Goal: Complete application form

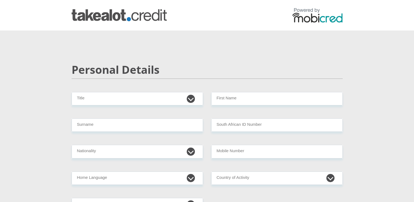
click at [189, 96] on select "Mr Ms Mrs Dr Other" at bounding box center [138, 98] width 132 height 13
select select "Ms"
click at [72, 92] on select "Mr Ms Mrs Dr Other" at bounding box center [138, 98] width 132 height 13
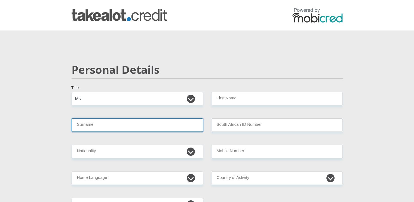
click at [109, 125] on input "Surname" at bounding box center [138, 124] width 132 height 13
type input "Temba"
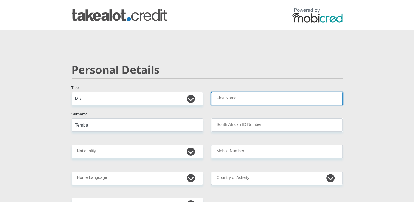
type input "Samukelo"
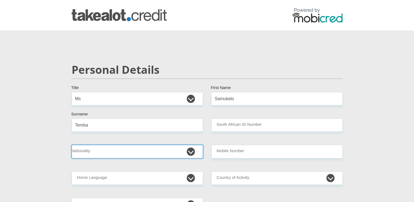
select select "ZAF"
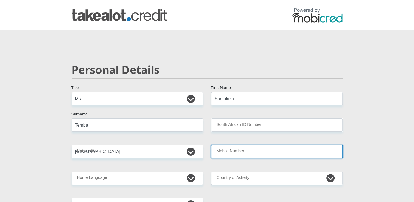
type input "0847258223"
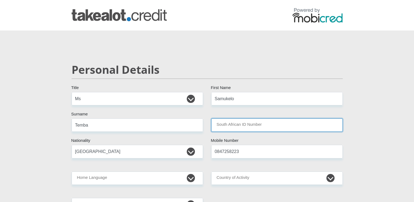
click at [237, 123] on input "South African ID Number" at bounding box center [277, 124] width 132 height 13
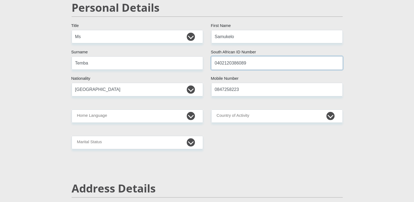
scroll to position [63, 0]
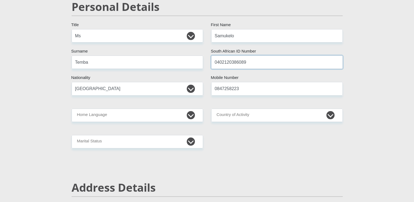
type input "0402120386089"
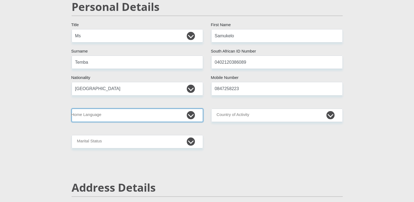
click at [188, 113] on select "Afrikaans English Sepedi South Ndebele Southern Sotho Swati Tsonga Tswana Venda…" at bounding box center [138, 115] width 132 height 13
select select "zul"
click at [72, 109] on select "Afrikaans English Sepedi South Ndebele Southern Sotho Swati Tsonga Tswana Venda…" at bounding box center [138, 115] width 132 height 13
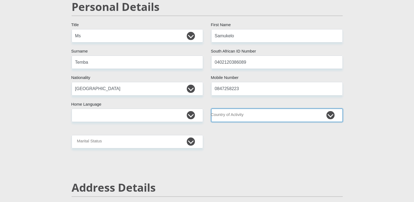
click at [222, 113] on select "South Africa Afghanistan Aland Islands Albania Algeria America Samoa American V…" at bounding box center [277, 115] width 132 height 13
select select "ZAF"
click at [211, 109] on select "South Africa Afghanistan Aland Islands Albania Algeria America Samoa American V…" at bounding box center [277, 115] width 132 height 13
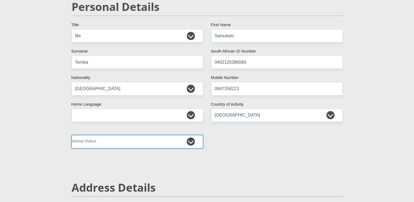
click at [148, 145] on select "Married ANC Single Divorced Widowed Married COP or Customary Law" at bounding box center [138, 141] width 132 height 13
select select "2"
click at [72, 135] on select "Married ANC Single Divorced Widowed Married COP or Customary Law" at bounding box center [138, 141] width 132 height 13
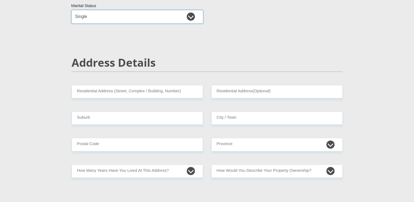
scroll to position [191, 0]
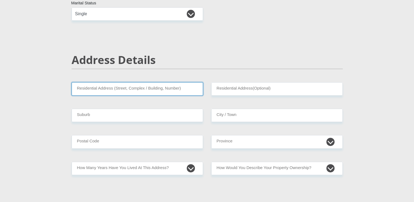
click at [107, 90] on input "Residential Address (Street, Complex / Building, Number)" at bounding box center [138, 88] width 132 height 13
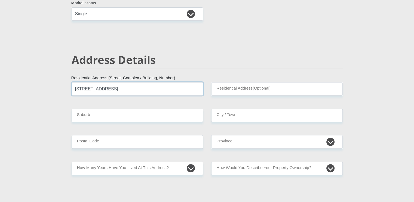
type input "5102 Munyaka Estate"
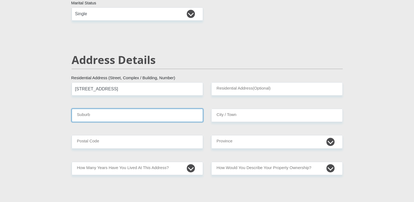
click at [175, 113] on input "Suburb" at bounding box center [138, 115] width 132 height 13
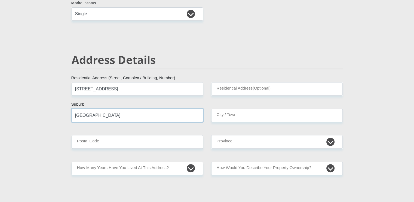
type input "Waterfall City"
type input "Midrand"
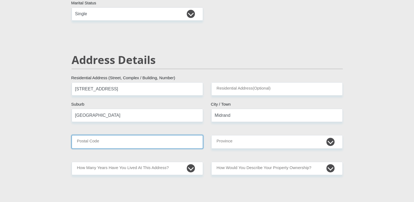
click at [165, 139] on input "Postal Code" at bounding box center [138, 141] width 132 height 13
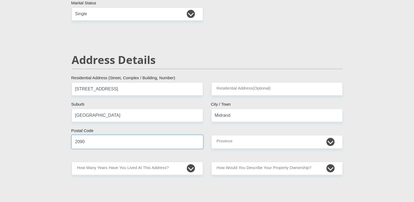
type input "2090"
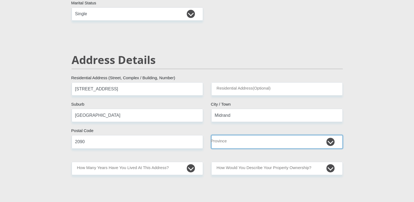
click at [225, 142] on select "Eastern Cape Free State Gauteng KwaZulu-Natal Limpopo Mpumalanga Northern Cape …" at bounding box center [277, 141] width 132 height 13
select select "Gauteng"
click at [211, 135] on select "Eastern Cape Free State Gauteng KwaZulu-Natal Limpopo Mpumalanga Northern Cape …" at bounding box center [277, 141] width 132 height 13
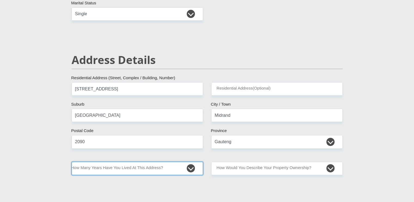
click at [182, 171] on select "less than 1 year 1-3 years 3-5 years 5+ years" at bounding box center [138, 168] width 132 height 13
select select "0"
click at [72, 162] on select "less than 1 year 1-3 years 3-5 years 5+ years" at bounding box center [138, 168] width 132 height 13
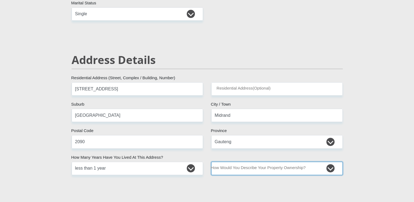
click at [243, 167] on select "Owned Rented Family Owned Company Dwelling" at bounding box center [277, 168] width 132 height 13
select select "Rented"
click at [211, 162] on select "Owned Rented Family Owned Company Dwelling" at bounding box center [277, 168] width 132 height 13
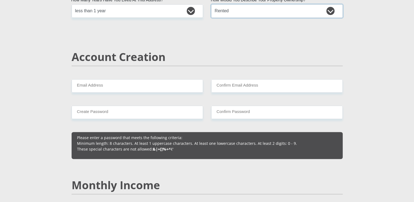
scroll to position [358, 0]
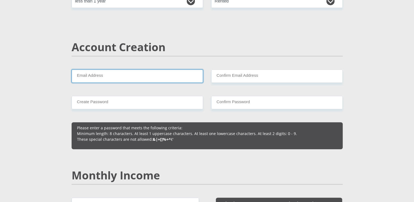
click at [123, 78] on input "Email Address" at bounding box center [138, 75] width 132 height 13
type input "samu.k.nt@gmail.com"
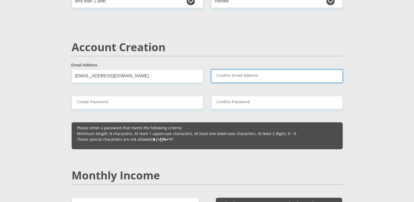
type input "samu.k.nt@gmail.com"
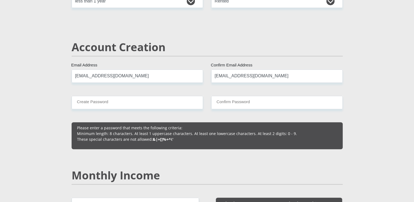
type input "0847258223"
type input "Samukelo"
type input "Temba"
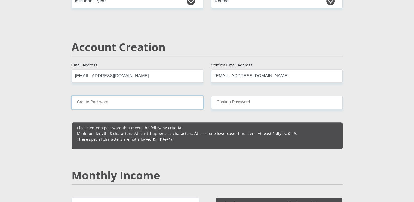
click at [121, 99] on input "Create Password" at bounding box center [138, 102] width 132 height 13
paste input "@bund@nc3&W3@7th"
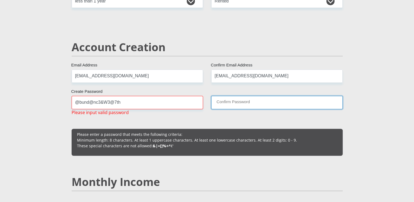
click at [225, 99] on input "Confirm Password" at bounding box center [277, 102] width 132 height 13
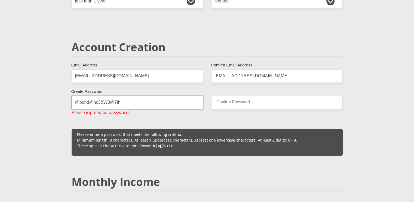
click at [161, 101] on input "@bund@nc3&W3@7th" at bounding box center [138, 102] width 132 height 13
click at [103, 103] on input "@bund@nc3&W3@7th" at bounding box center [138, 102] width 132 height 13
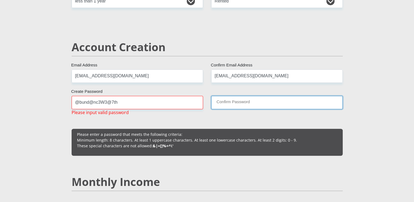
click at [225, 104] on input "Confirm Password" at bounding box center [277, 102] width 132 height 13
click at [227, 105] on input "Confirm Password" at bounding box center [277, 102] width 132 height 13
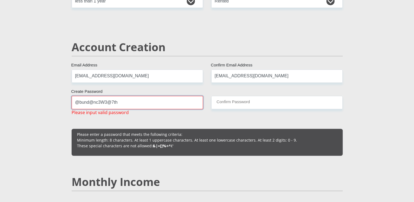
click at [171, 102] on input "@bund@nc3W3@7th" at bounding box center [138, 102] width 132 height 13
click at [79, 103] on input "@bund@nc3W3@7th" at bounding box center [138, 102] width 132 height 13
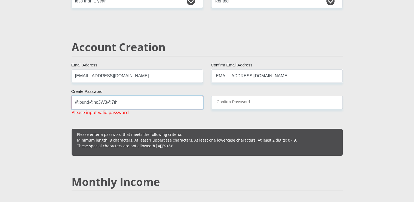
click at [102, 104] on input "@bund@nc3W3@7th" at bounding box center [138, 102] width 132 height 13
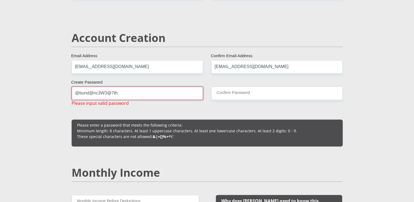
scroll to position [368, 0]
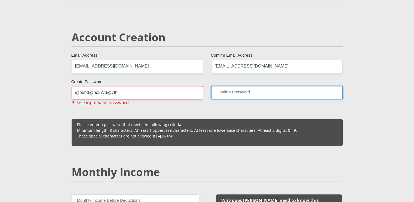
click at [253, 96] on input "Confirm Password" at bounding box center [277, 92] width 132 height 13
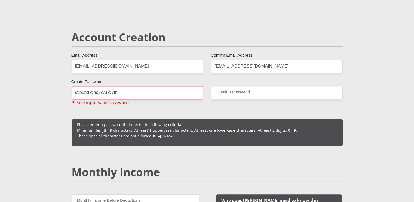
click at [163, 91] on input "@bund@nc3W3@7th" at bounding box center [138, 92] width 132 height 13
type input "@"
click at [267, 65] on input "samu.k.nt@gmail.com" at bounding box center [277, 66] width 132 height 13
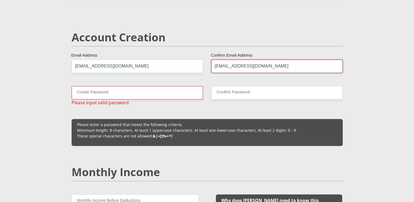
type input "samu.k.nt@gmail.com"
click at [194, 69] on input "samu.k.nt@gmail.com" at bounding box center [138, 66] width 132 height 13
type input "samu.k.nt@gmail.com"
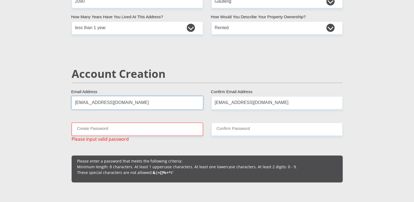
scroll to position [347, 0]
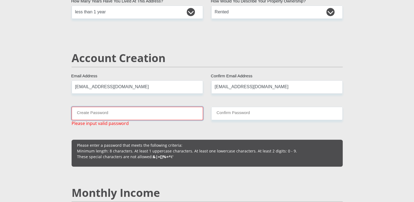
click at [141, 117] on input "Create Password" at bounding box center [138, 113] width 132 height 13
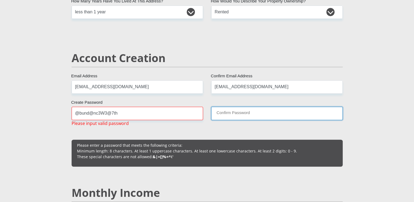
click at [225, 111] on input "Confirm Password" at bounding box center [277, 113] width 132 height 13
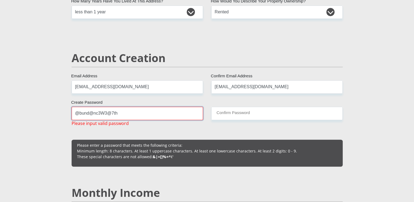
click at [78, 115] on input "@bund@nc3W3@7th" at bounding box center [138, 113] width 132 height 13
click at [121, 115] on input "@bund@nc3W3@7th" at bounding box center [138, 113] width 132 height 13
click at [110, 115] on input "@bund@nc3W3@7th" at bounding box center [138, 113] width 132 height 13
click at [93, 114] on input "@bund@nc3W37th" at bounding box center [138, 113] width 132 height 13
click at [77, 114] on input "@bundnc3W37th" at bounding box center [138, 113] width 132 height 13
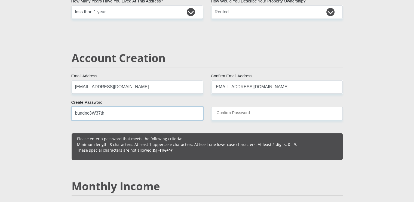
click at [77, 114] on input "bundnc3W37th" at bounding box center [138, 113] width 132 height 13
paste input "Me144iv!n37o4@LL"
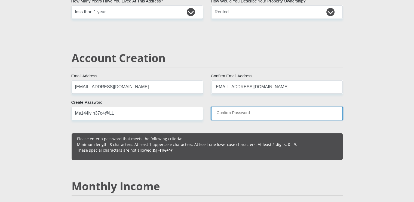
click at [269, 113] on input "Confirm Password" at bounding box center [277, 113] width 132 height 13
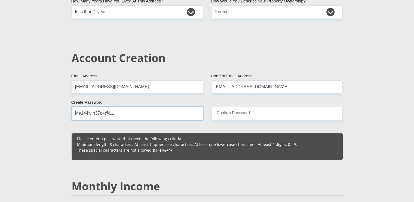
click at [135, 113] on input "Me144iv!n37o4@LL" at bounding box center [138, 113] width 132 height 13
paste input "@bund@nc3W3@7th"
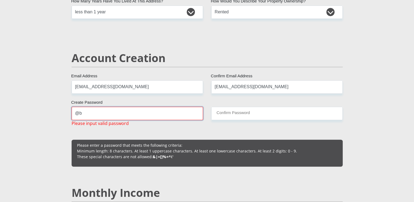
type input "@"
paste input "Me144iv!n37o4@LL"
type input "Me144iv!n37o4@LL"
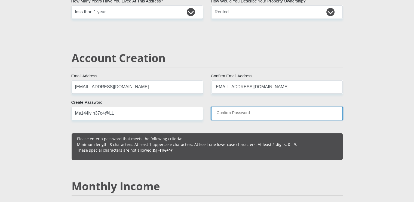
click at [231, 111] on input "Confirm Password" at bounding box center [277, 113] width 132 height 13
paste input "Me144iv!n37o4@LL"
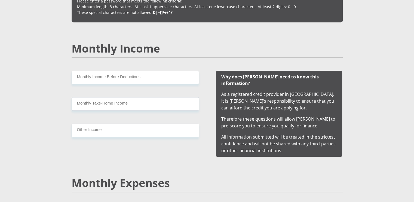
scroll to position [486, 0]
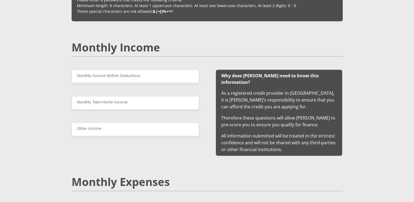
type input "Me144iv!n37o4@LL"
click at [132, 77] on input "Monthly Income Before Deductions" at bounding box center [135, 76] width 127 height 13
type input "15500"
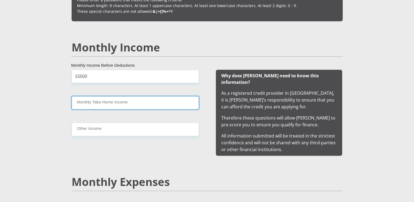
click at [134, 101] on input "Monthly Take-Home Income" at bounding box center [135, 102] width 127 height 13
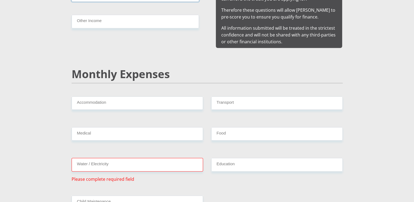
scroll to position [596, 0]
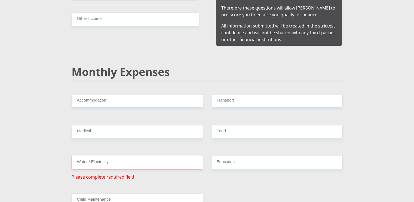
type input "15500"
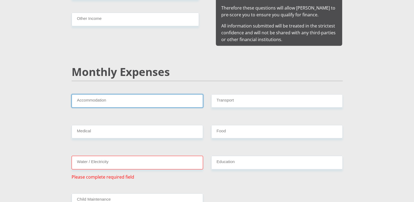
click at [125, 94] on input "Accommodation" at bounding box center [138, 100] width 132 height 13
type input "8500"
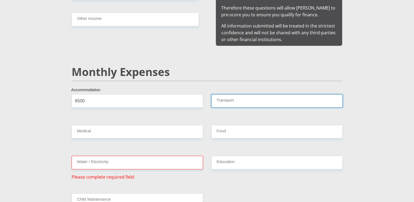
click at [242, 94] on input "Transport" at bounding box center [277, 100] width 132 height 13
type input "1500"
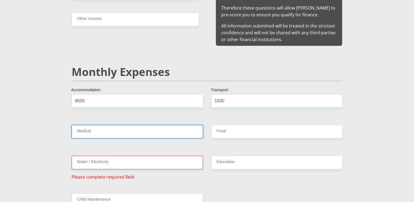
click at [176, 125] on input "Medical" at bounding box center [138, 131] width 132 height 13
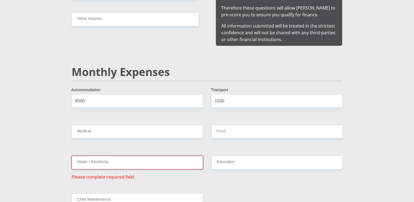
click at [164, 156] on input "Water / Electricity" at bounding box center [138, 162] width 132 height 13
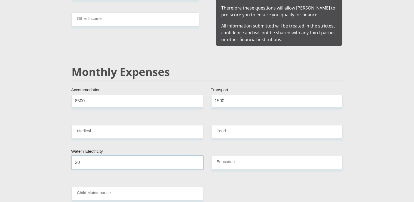
type input "2"
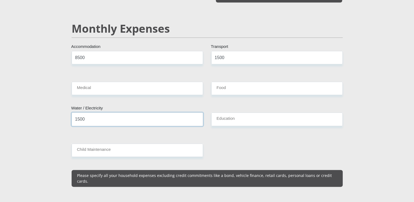
scroll to position [643, 0]
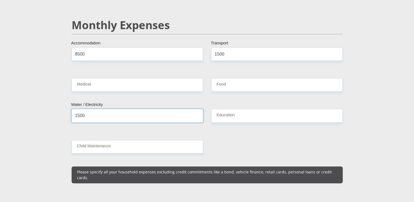
type input "1500"
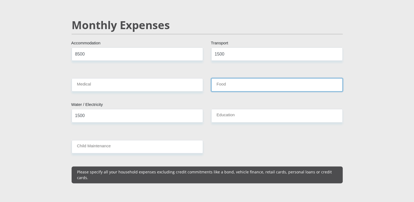
click at [234, 82] on input "Food" at bounding box center [277, 84] width 132 height 13
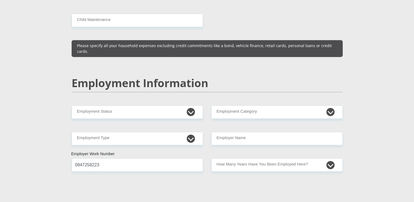
scroll to position [769, 0]
type input "2000"
click at [108, 106] on div "Mr Ms Mrs Dr Other Title Samukelo First Name Temba Surname 0402120386089 South …" at bounding box center [207, 99] width 279 height 1553
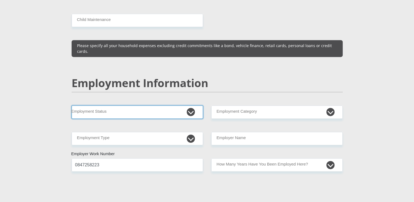
click at [103, 105] on select "Permanent/Full-time Part-time/Casual Contract Worker Self-Employed Housewife Re…" at bounding box center [138, 111] width 132 height 13
select select "7"
click at [72, 105] on select "Permanent/Full-time Part-time/Casual Contract Worker Self-Employed Housewife Re…" at bounding box center [138, 111] width 132 height 13
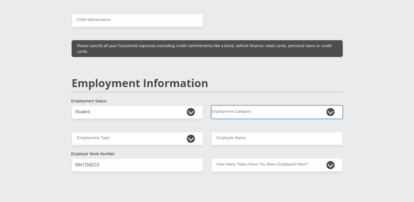
click at [231, 105] on select "AGRICULTURE ALCOHOL & TOBACCO CONSTRUCTION MATERIALS METALLURGY EQUIPMENT FOR R…" at bounding box center [277, 111] width 132 height 13
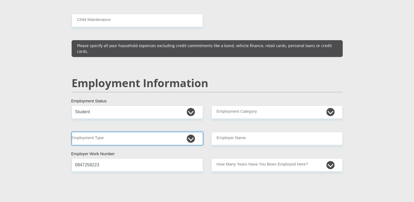
click at [189, 132] on select "College/Lecturer Craft Seller Creative Driver Executive Farmer Forces - Non Com…" at bounding box center [138, 138] width 132 height 13
select select "Student"
click at [72, 132] on select "College/Lecturer Craft Seller Creative Driver Executive Farmer Forces - Non Com…" at bounding box center [138, 138] width 132 height 13
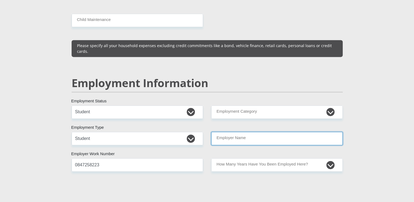
click at [224, 132] on input "Employer Name" at bounding box center [277, 138] width 132 height 13
type input "e"
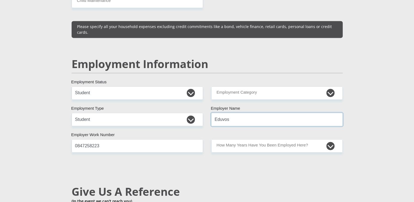
type input "Eduvos"
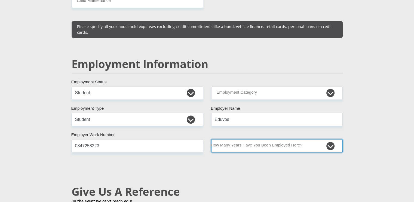
click at [269, 139] on select "less than 1 year 1-3 years 3-5 years 5+ years" at bounding box center [277, 145] width 132 height 13
select select "24"
click at [211, 139] on select "less than 1 year 1-3 years 3-5 years 5+ years" at bounding box center [277, 145] width 132 height 13
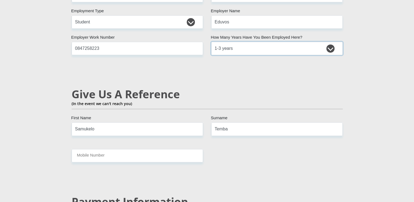
scroll to position [885, 0]
click at [170, 122] on input "Samukelo" at bounding box center [138, 128] width 132 height 13
click at [127, 122] on input "Samukelo" at bounding box center [138, 128] width 132 height 13
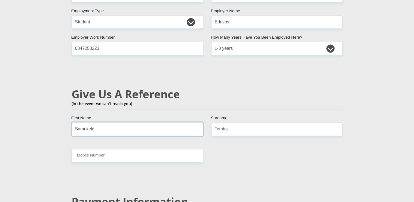
click at [127, 122] on input "Samukelo" at bounding box center [138, 128] width 132 height 13
type input "Sibongile"
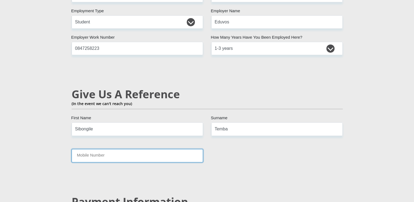
click at [117, 149] on input "Mobile Number" at bounding box center [138, 155] width 132 height 13
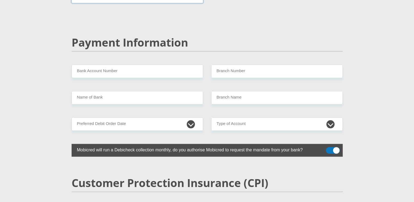
scroll to position [1047, 0]
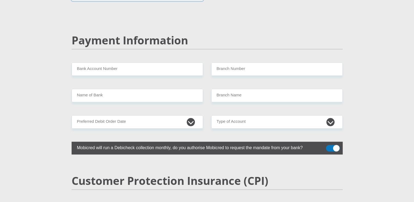
type input "0664774921"
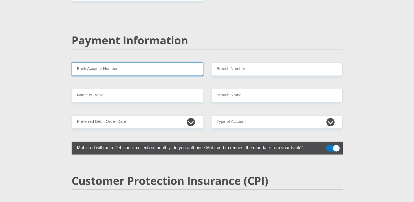
click at [109, 63] on input "Bank Account Number" at bounding box center [138, 69] width 132 height 13
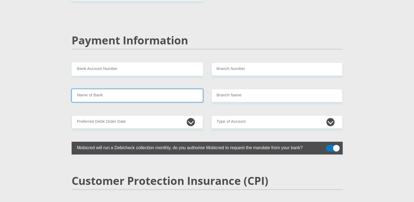
click at [112, 89] on input "Name of Bank" at bounding box center [138, 95] width 132 height 13
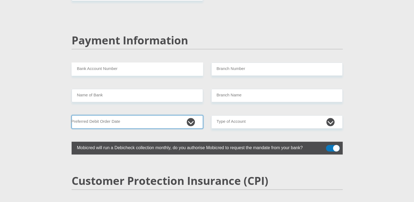
click at [115, 115] on select "1st 2nd 3rd 4th 5th 7th 18th 19th 20th 21st 22nd 23rd 24th 25th 26th 27th 28th …" at bounding box center [138, 121] width 132 height 13
select select "26"
click at [72, 115] on select "1st 2nd 3rd 4th 5th 7th 18th 19th 20th 21st 22nd 23rd 24th 25th 26th 27th 28th …" at bounding box center [138, 121] width 132 height 13
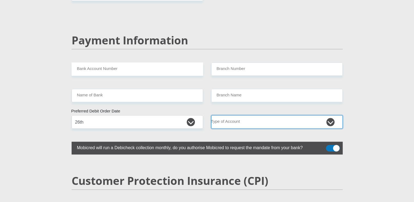
click at [233, 115] on select "Cheque Savings" at bounding box center [277, 121] width 132 height 13
select select "CUR"
click at [211, 115] on select "Cheque Savings" at bounding box center [277, 121] width 132 height 13
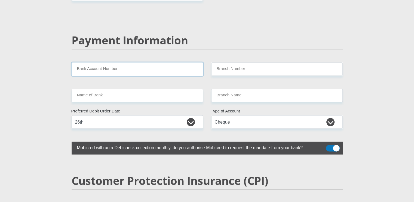
click at [112, 63] on input "Bank Account Number" at bounding box center [138, 69] width 132 height 13
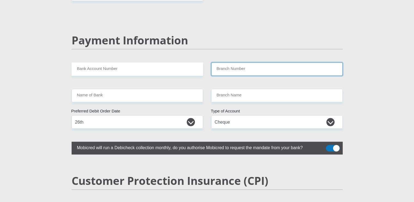
click at [217, 63] on input "Branch Number" at bounding box center [277, 69] width 132 height 13
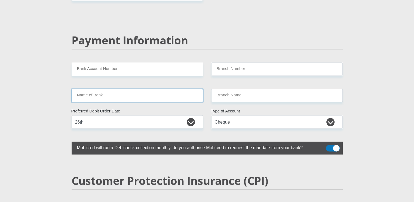
click at [174, 89] on input "Name of Bank" at bounding box center [138, 95] width 132 height 13
click at [170, 89] on input "Name of Bank" at bounding box center [138, 95] width 132 height 13
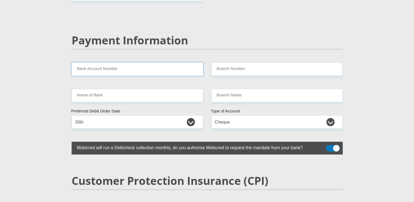
click at [133, 63] on input "Bank Account Number" at bounding box center [138, 69] width 132 height 13
type input "4120612840"
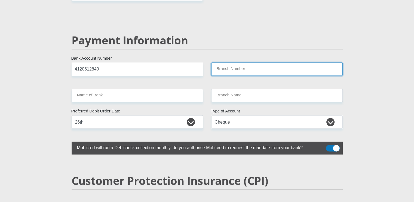
click at [230, 63] on input "Branch Number" at bounding box center [277, 69] width 132 height 13
paste input "632005"
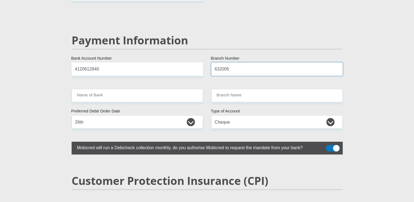
type input "632005"
type input "ABSA BANK"
type input "ABSA ELECTRONIC SETTLEMENT CNT"
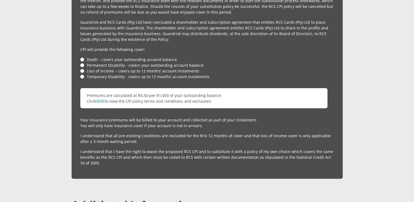
scroll to position [1299, 0]
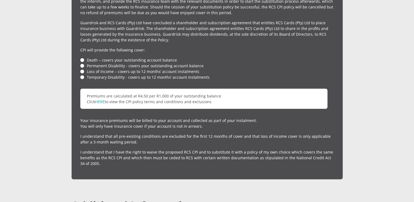
click at [81, 74] on li "Temporary Disability - covers up to 12 months’ account instalments" at bounding box center [207, 77] width 254 height 6
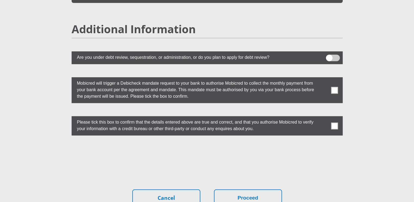
scroll to position [1476, 0]
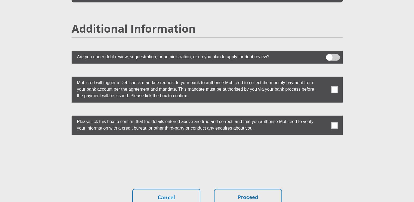
click at [335, 77] on label at bounding box center [207, 90] width 271 height 26
click at [324, 78] on input "checkbox" at bounding box center [324, 78] width 0 height 0
click at [338, 122] on span at bounding box center [334, 125] width 7 height 7
click at [324, 117] on input "checkbox" at bounding box center [324, 117] width 0 height 0
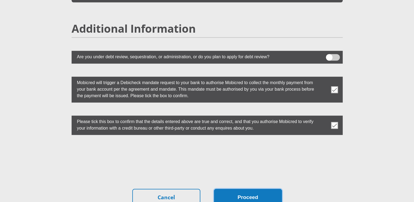
click at [223, 189] on button "Proceed" at bounding box center [248, 197] width 68 height 17
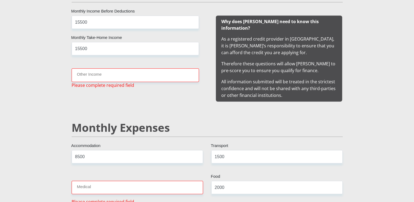
scroll to position [540, 0]
click at [177, 77] on input "Other Income" at bounding box center [135, 75] width 127 height 13
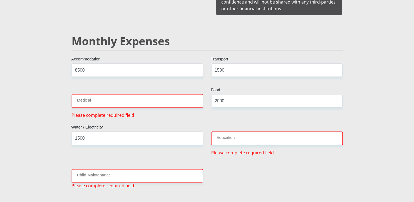
scroll to position [627, 0]
type input "0"
click at [159, 94] on input "Medical" at bounding box center [138, 100] width 132 height 13
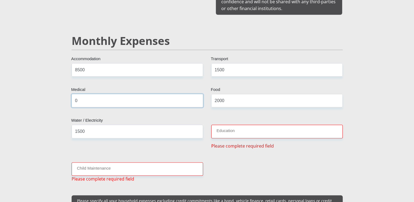
type input "0"
click at [228, 125] on input "Education" at bounding box center [277, 131] width 132 height 13
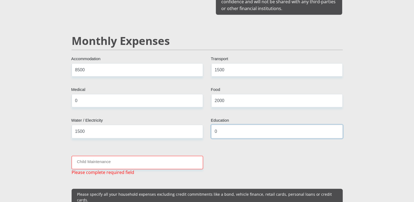
type input "0"
click at [170, 156] on input "Child Maintenance" at bounding box center [138, 162] width 132 height 13
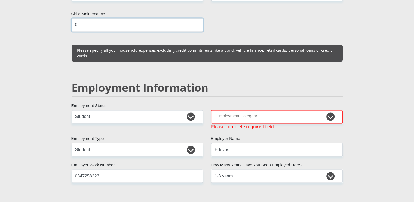
scroll to position [765, 0]
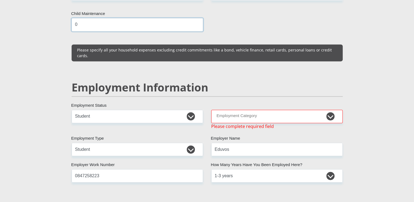
type input "0"
click at [229, 110] on select "AGRICULTURE ALCOHOL & TOBACCO CONSTRUCTION MATERIALS METALLURGY EQUIPMENT FOR R…" at bounding box center [277, 116] width 132 height 13
select select "14"
click at [211, 110] on select "AGRICULTURE ALCOHOL & TOBACCO CONSTRUCTION MATERIALS METALLURGY EQUIPMENT FOR R…" at bounding box center [277, 116] width 132 height 13
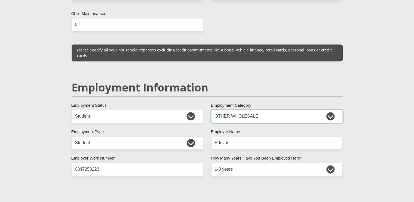
click at [233, 110] on select "AGRICULTURE ALCOHOL & TOBACCO CONSTRUCTION MATERIALS METALLURGY EQUIPMENT FOR R…" at bounding box center [277, 116] width 132 height 13
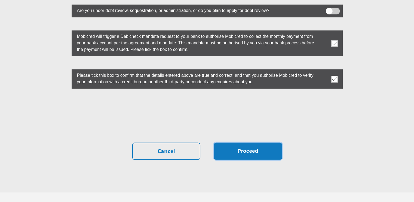
click at [264, 143] on button "Proceed" at bounding box center [248, 151] width 68 height 17
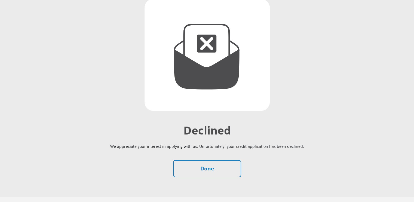
scroll to position [90, 0]
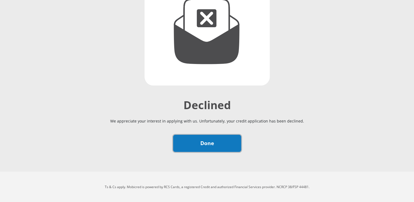
click at [185, 143] on link "Done" at bounding box center [207, 143] width 68 height 17
